Goal: Information Seeking & Learning: Understand process/instructions

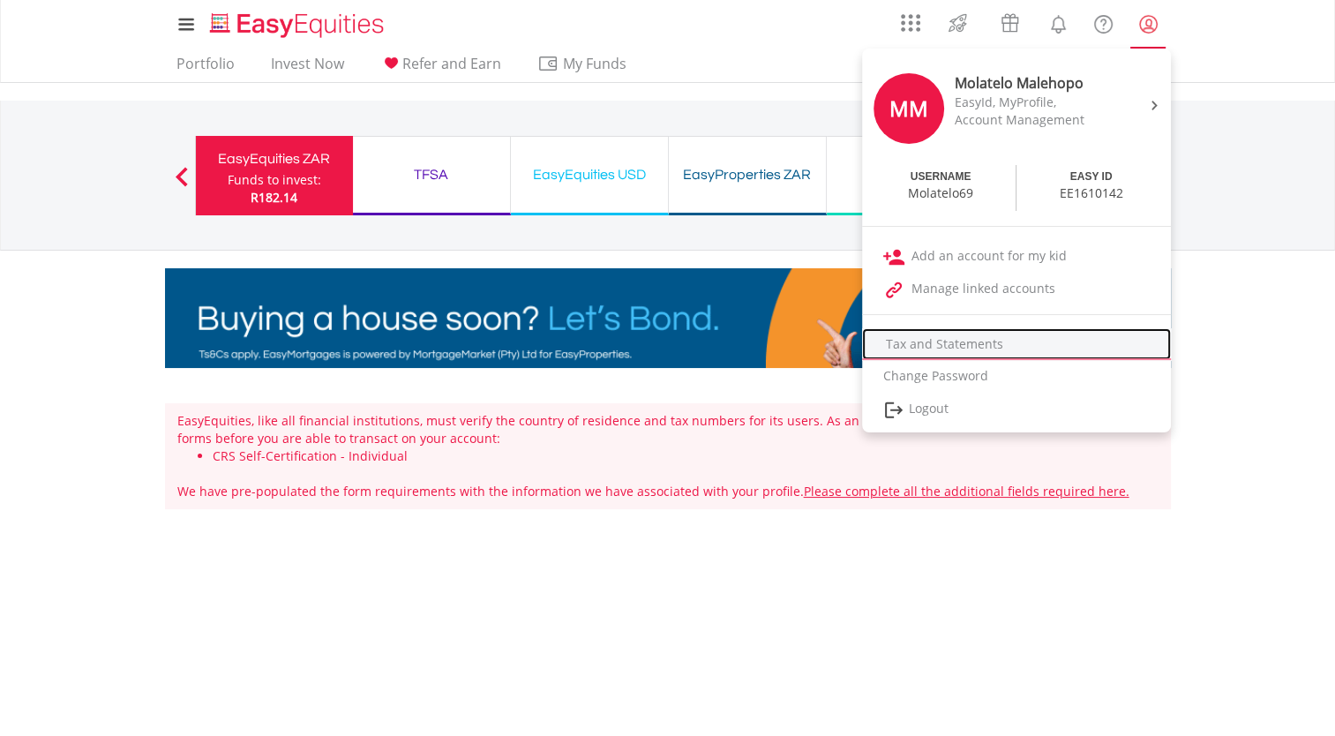
click at [971, 350] on link "Tax and Statements" at bounding box center [1016, 344] width 309 height 32
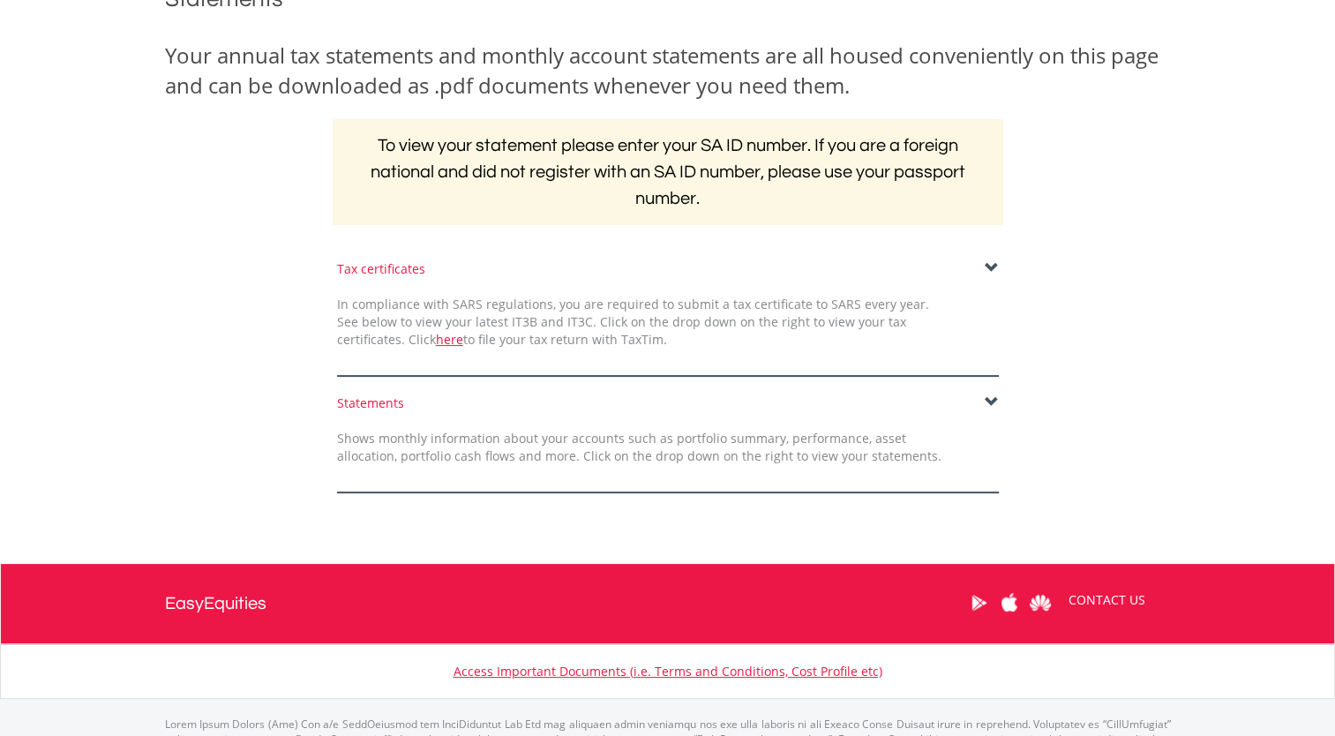
scroll to position [332, 0]
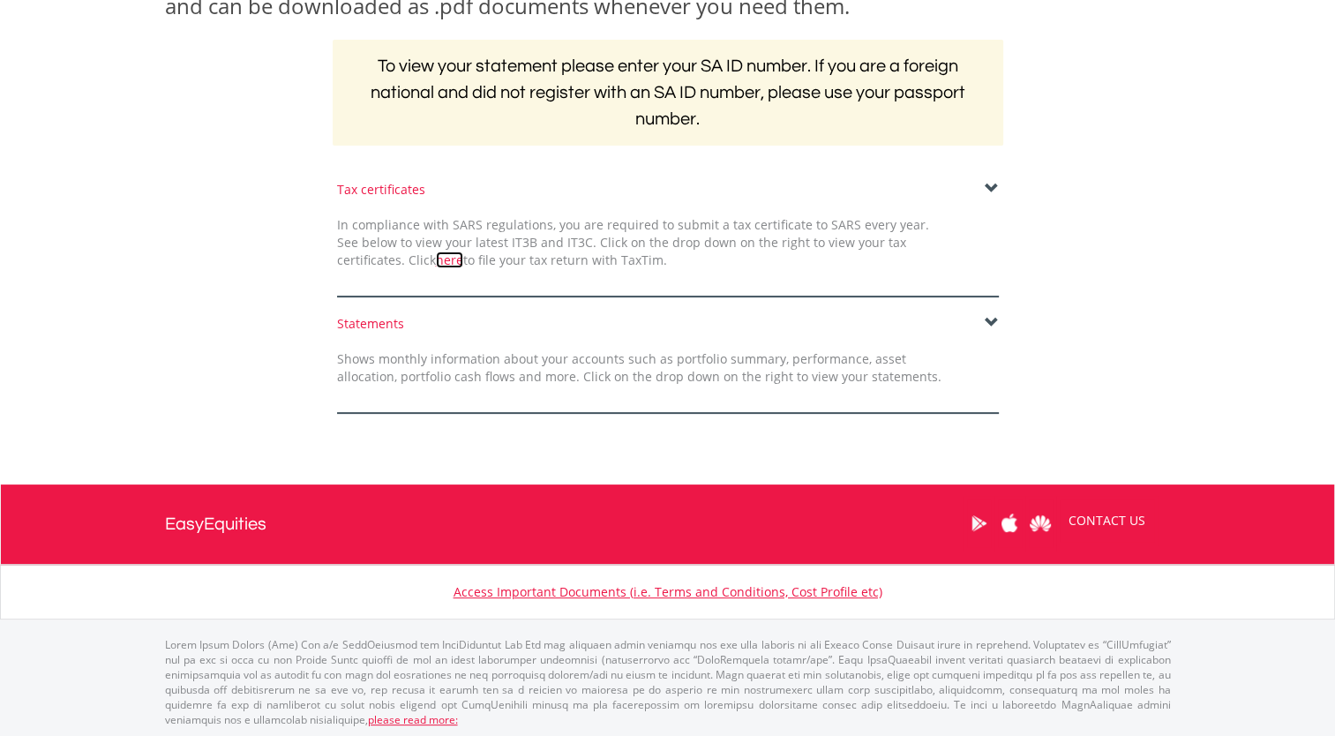
click at [436, 261] on link "here" at bounding box center [449, 259] width 27 height 17
click at [985, 316] on span at bounding box center [992, 323] width 14 height 14
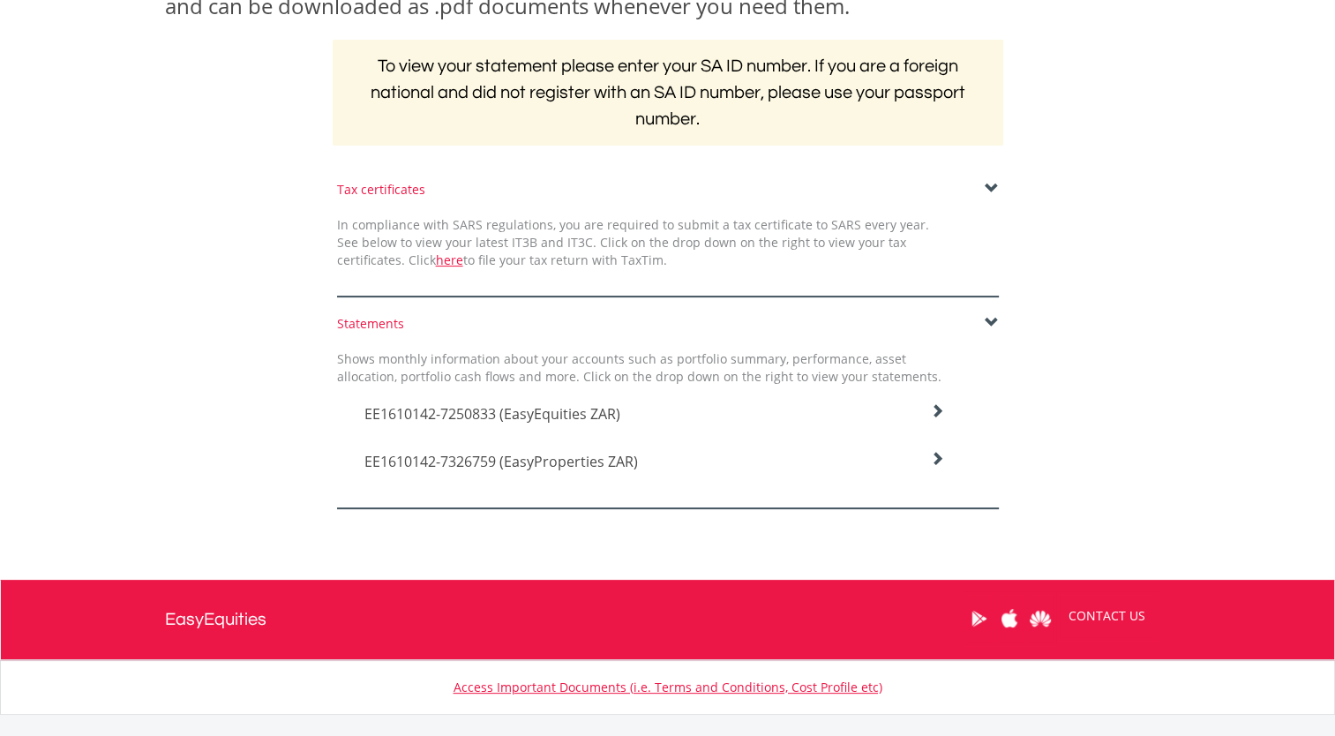
click at [936, 408] on icon at bounding box center [937, 411] width 14 height 14
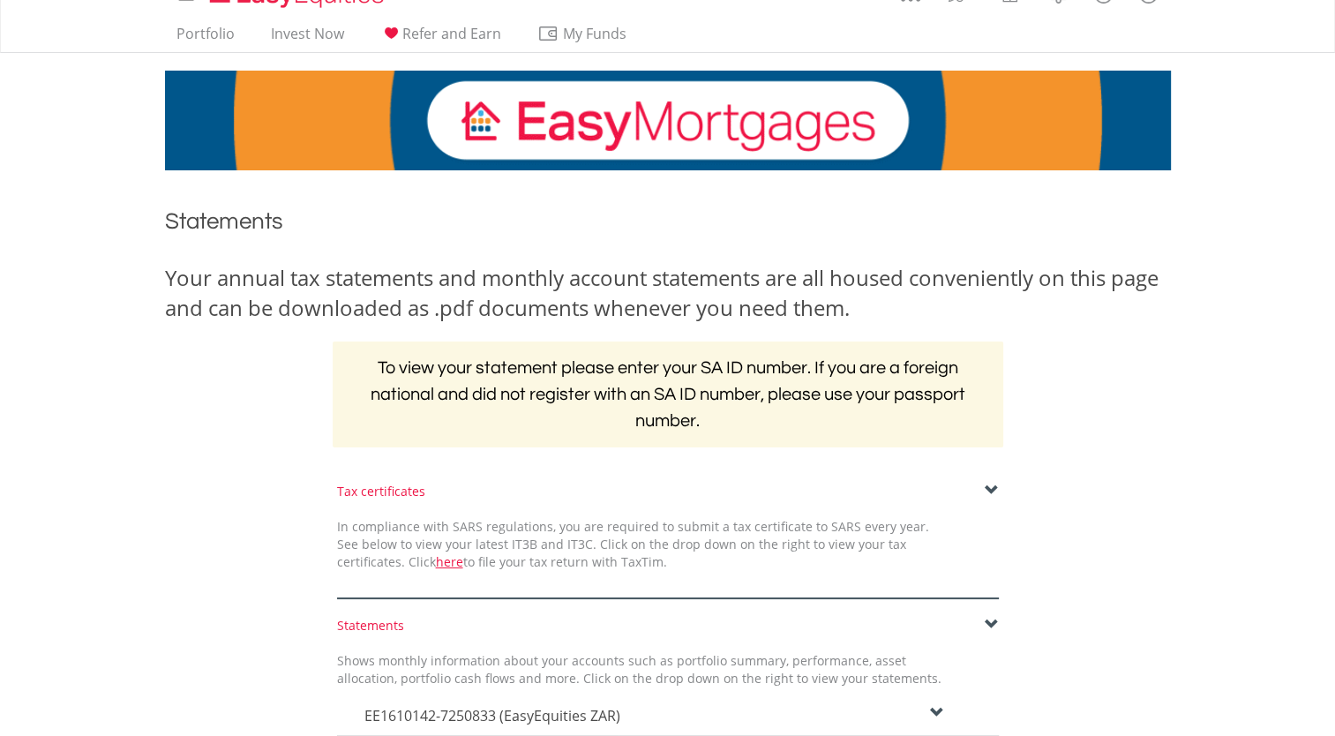
scroll to position [0, 0]
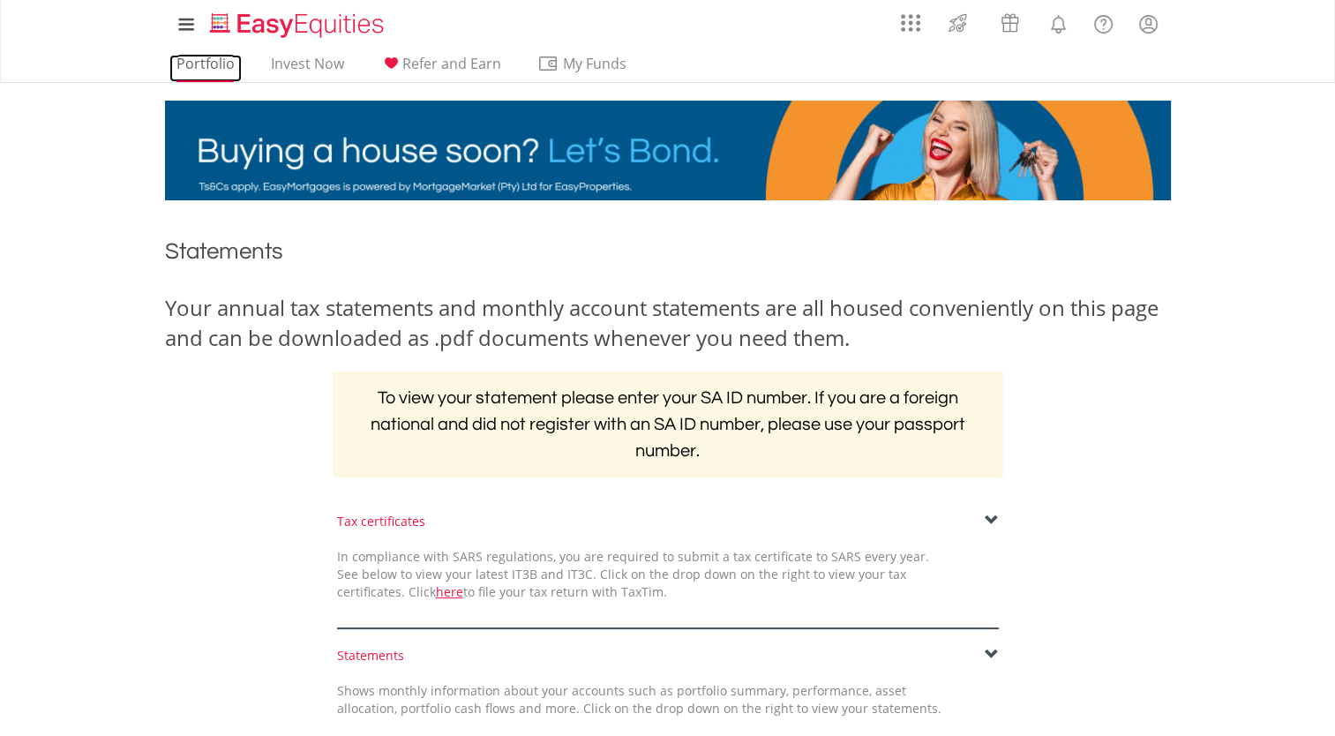
click at [196, 56] on link "Portfolio" at bounding box center [205, 68] width 72 height 27
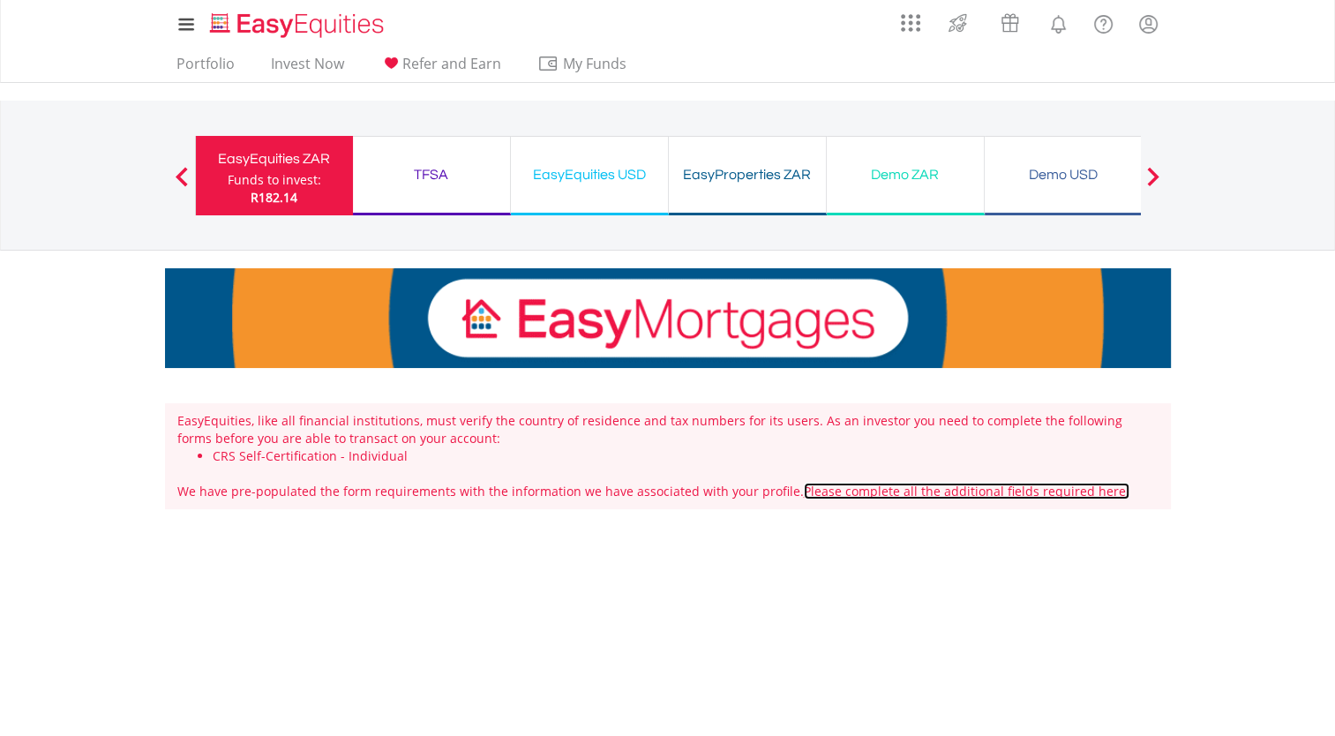
click at [836, 495] on link "Please complete all the additional fields required here." at bounding box center [967, 491] width 326 height 17
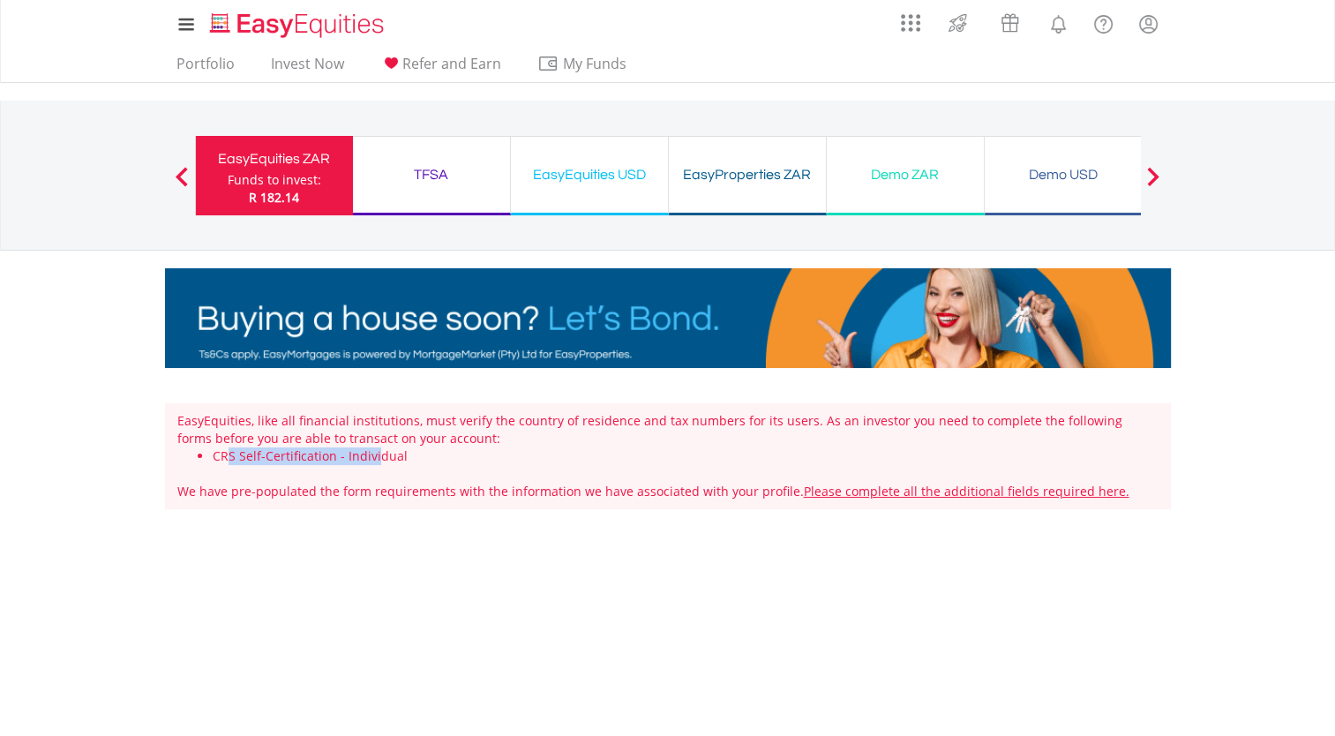
drag, startPoint x: 239, startPoint y: 455, endPoint x: 374, endPoint y: 452, distance: 135.0
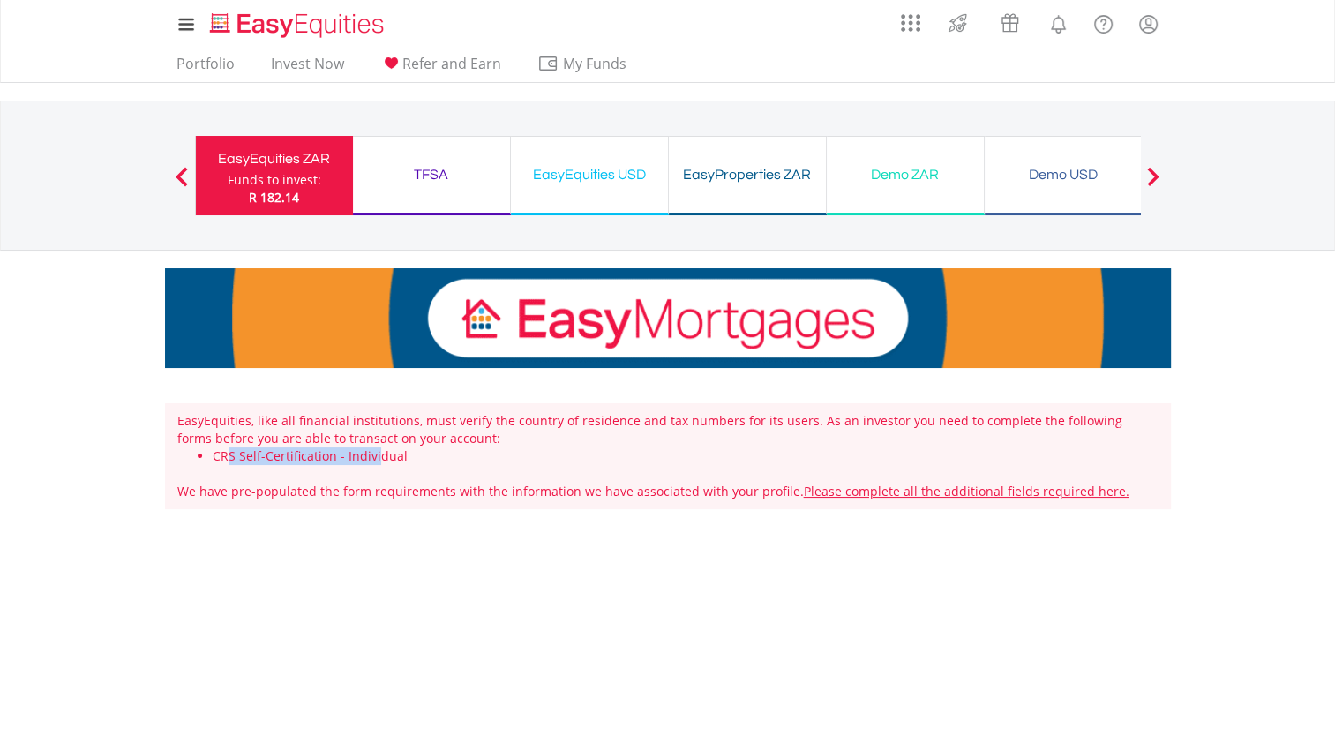
click at [374, 452] on li "CRS Self-Certification - Individual" at bounding box center [686, 456] width 946 height 18
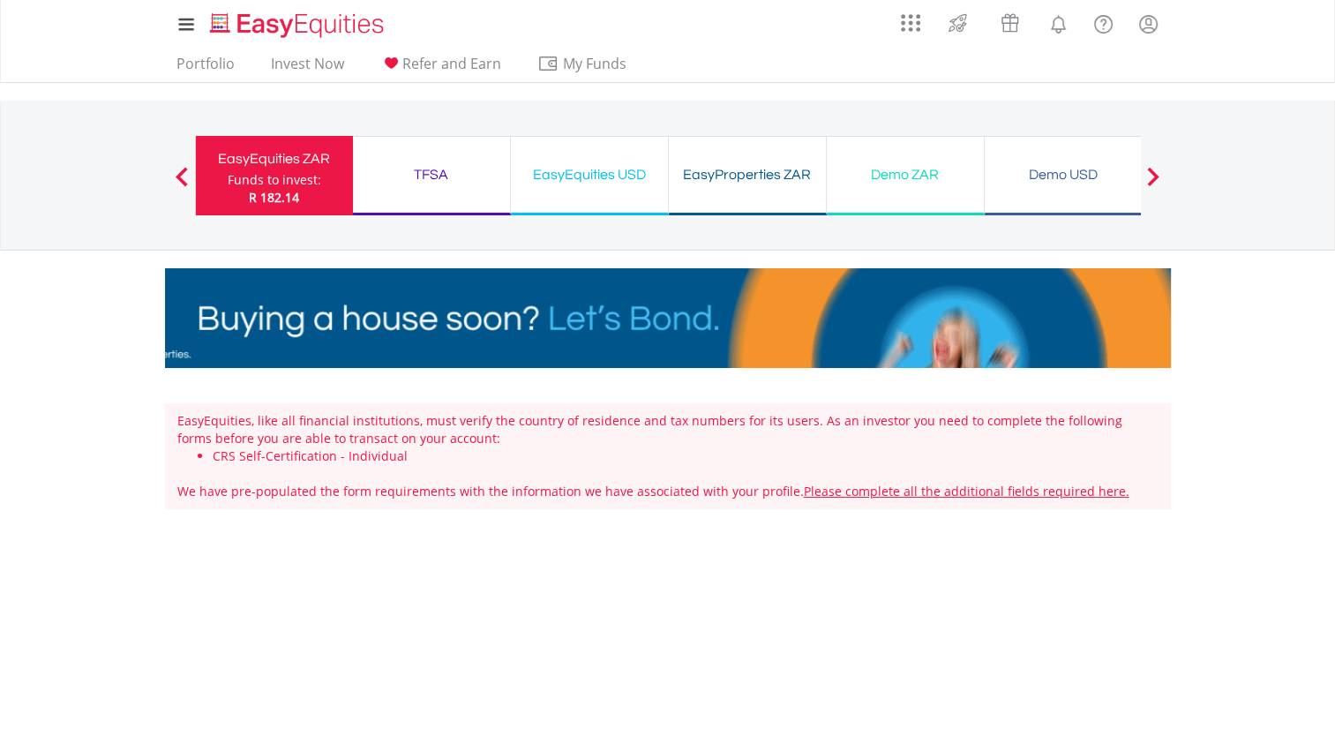
click at [217, 461] on li "CRS Self-Certification - Individual" at bounding box center [686, 456] width 946 height 18
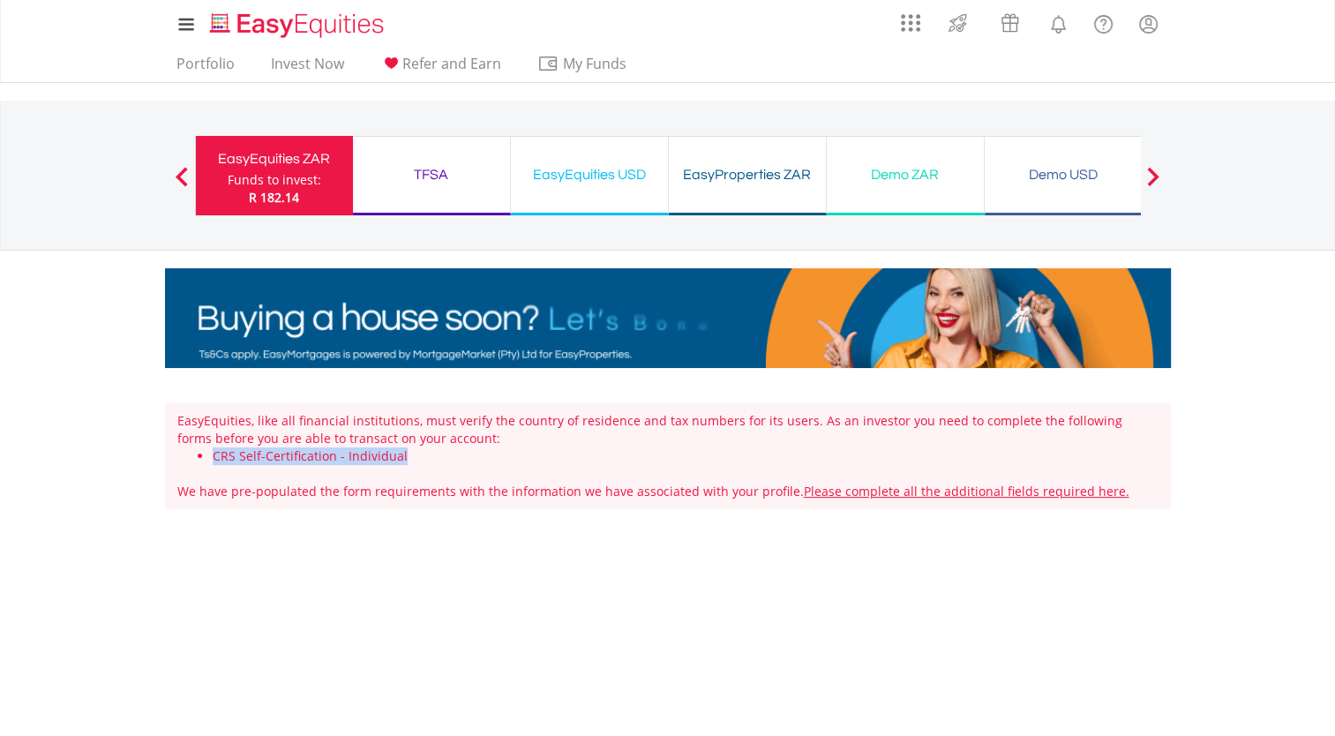
drag, startPoint x: 214, startPoint y: 459, endPoint x: 402, endPoint y: 458, distance: 188.8
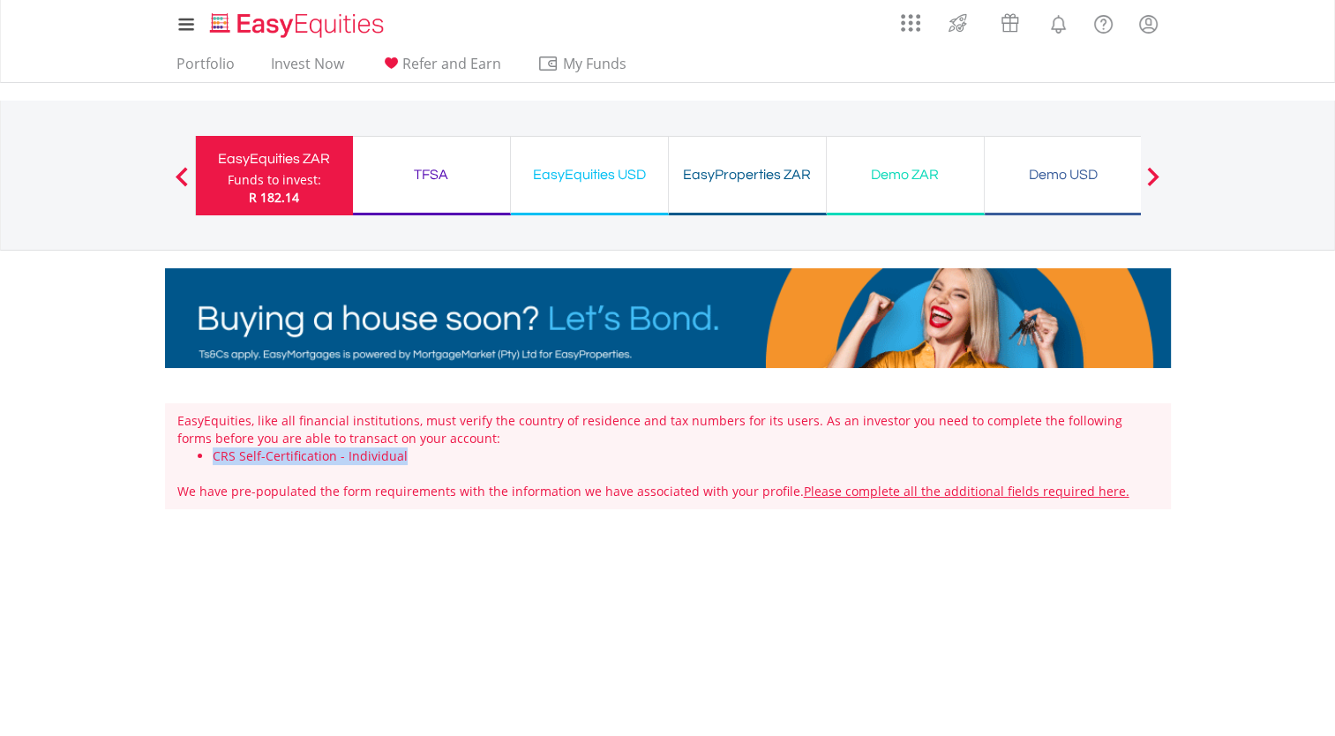
click at [402, 458] on li "CRS Self-Certification - Individual" at bounding box center [686, 456] width 946 height 18
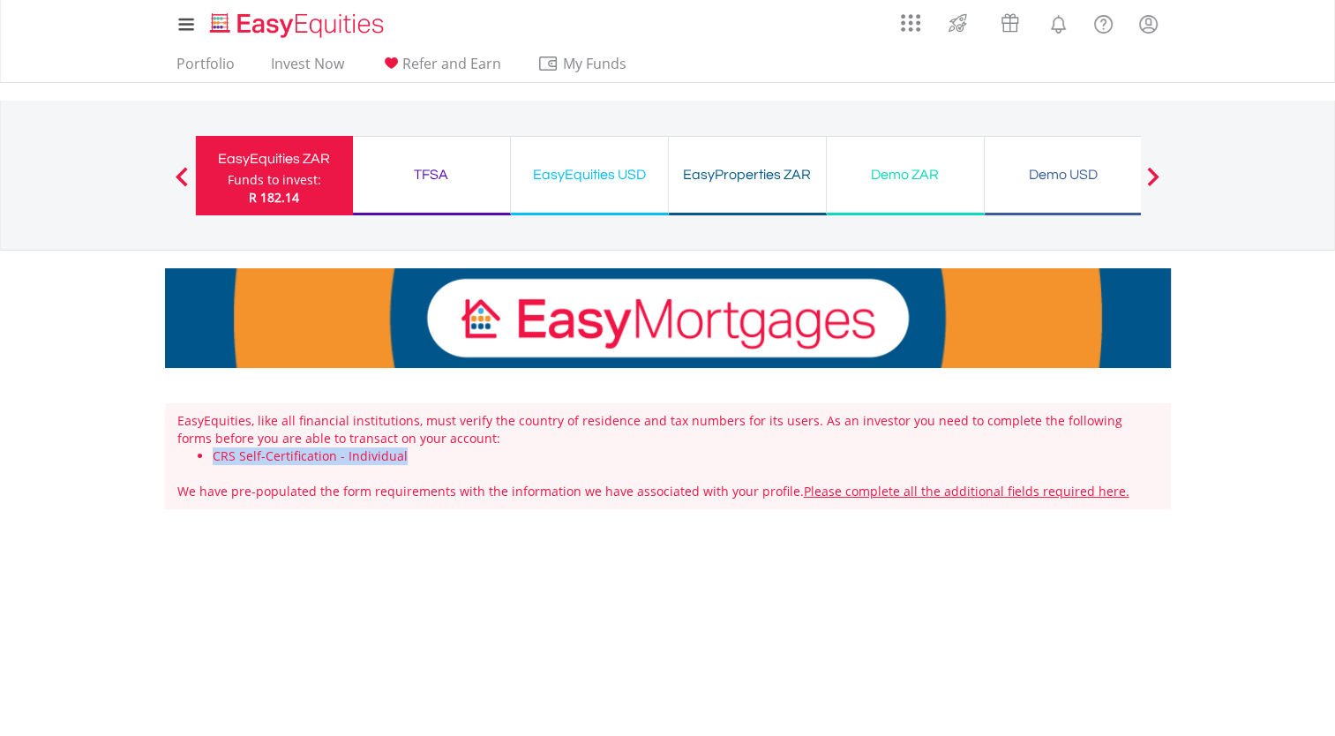
drag, startPoint x: 402, startPoint y: 458, endPoint x: 362, endPoint y: 458, distance: 40.6
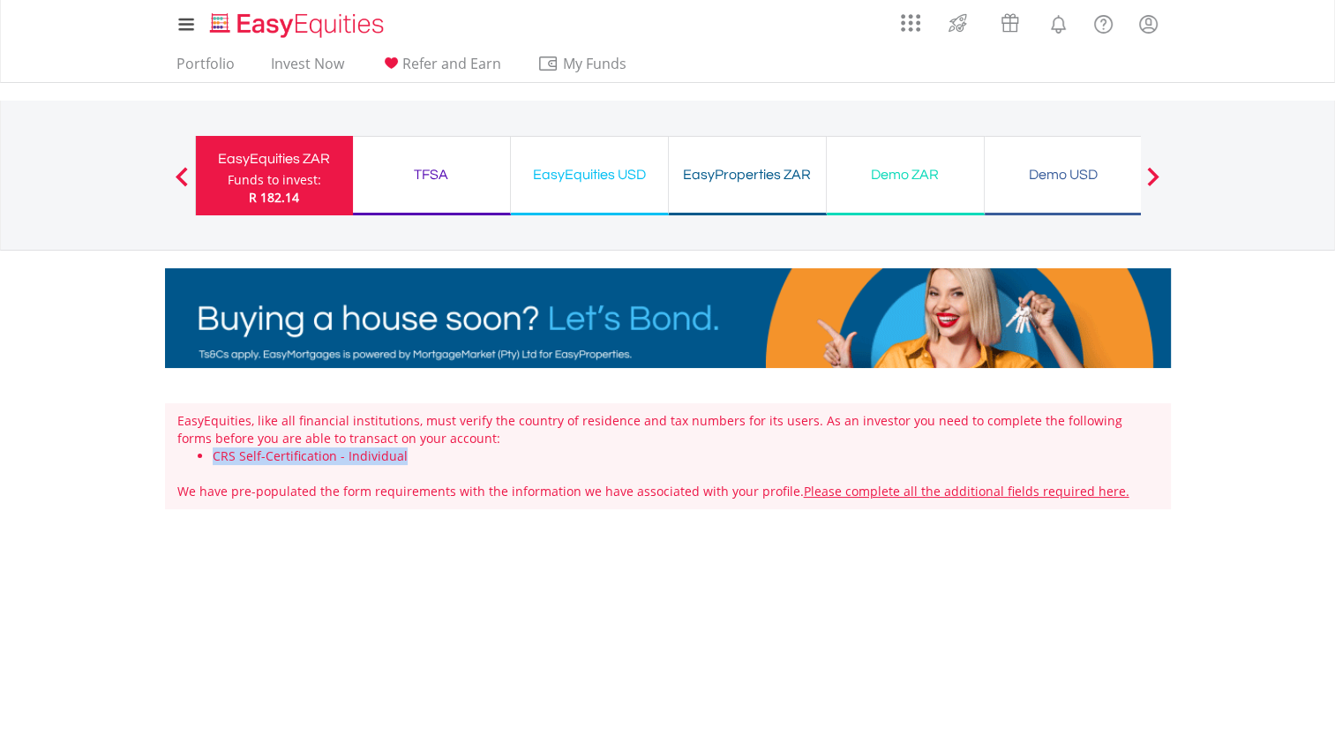
copy li "CRS Self-Certification - Individual"
